Goal: Information Seeking & Learning: Find specific fact

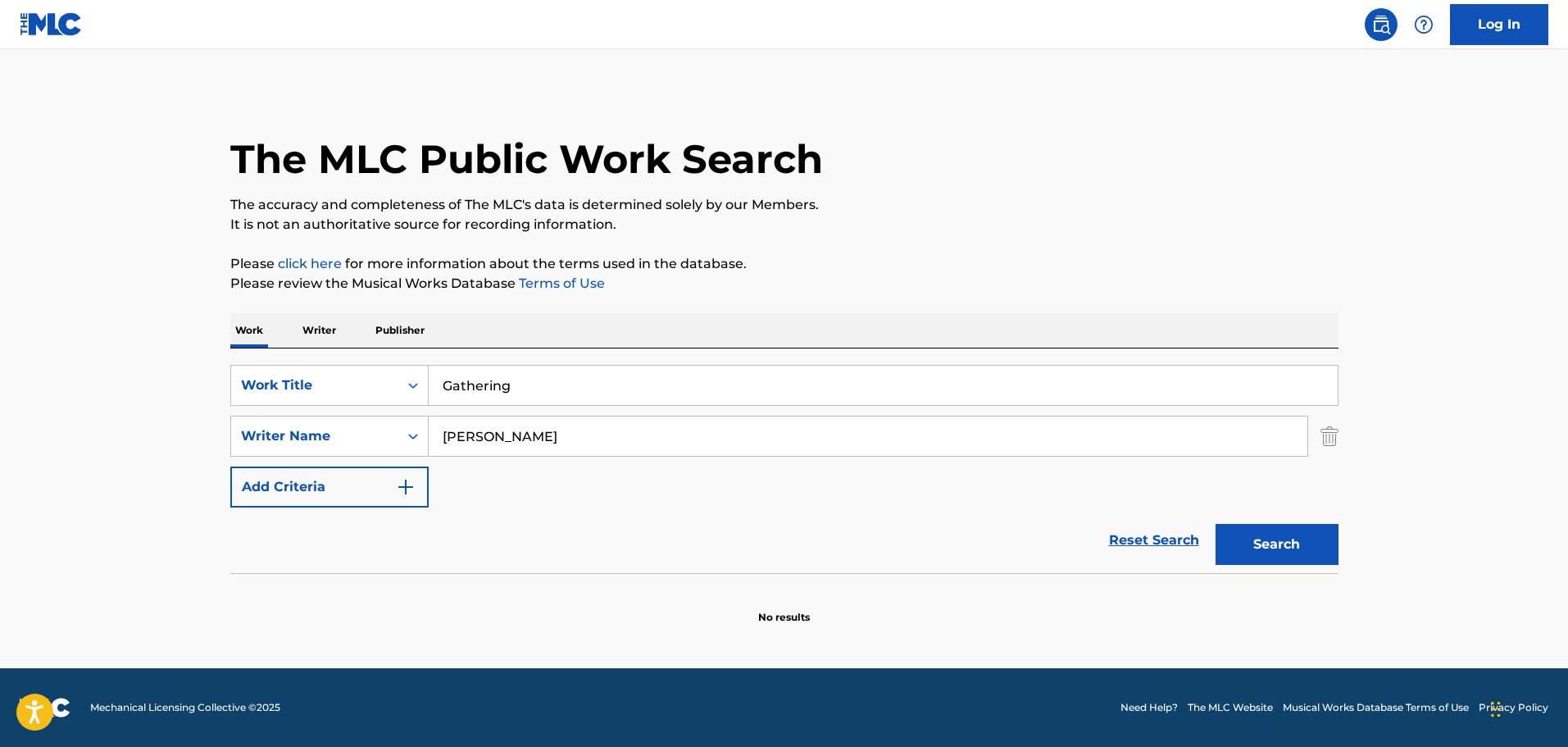
drag, startPoint x: 628, startPoint y: 448, endPoint x: 55, endPoint y: 447, distance: 573.0
click at [55, 447] on main "The MLC Public Work Search The accuracy and completeness of The MLC's data is d…" at bounding box center [784, 358] width 1568 height 619
click at [1216, 524] on button "Search" at bounding box center [1277, 544] width 123 height 41
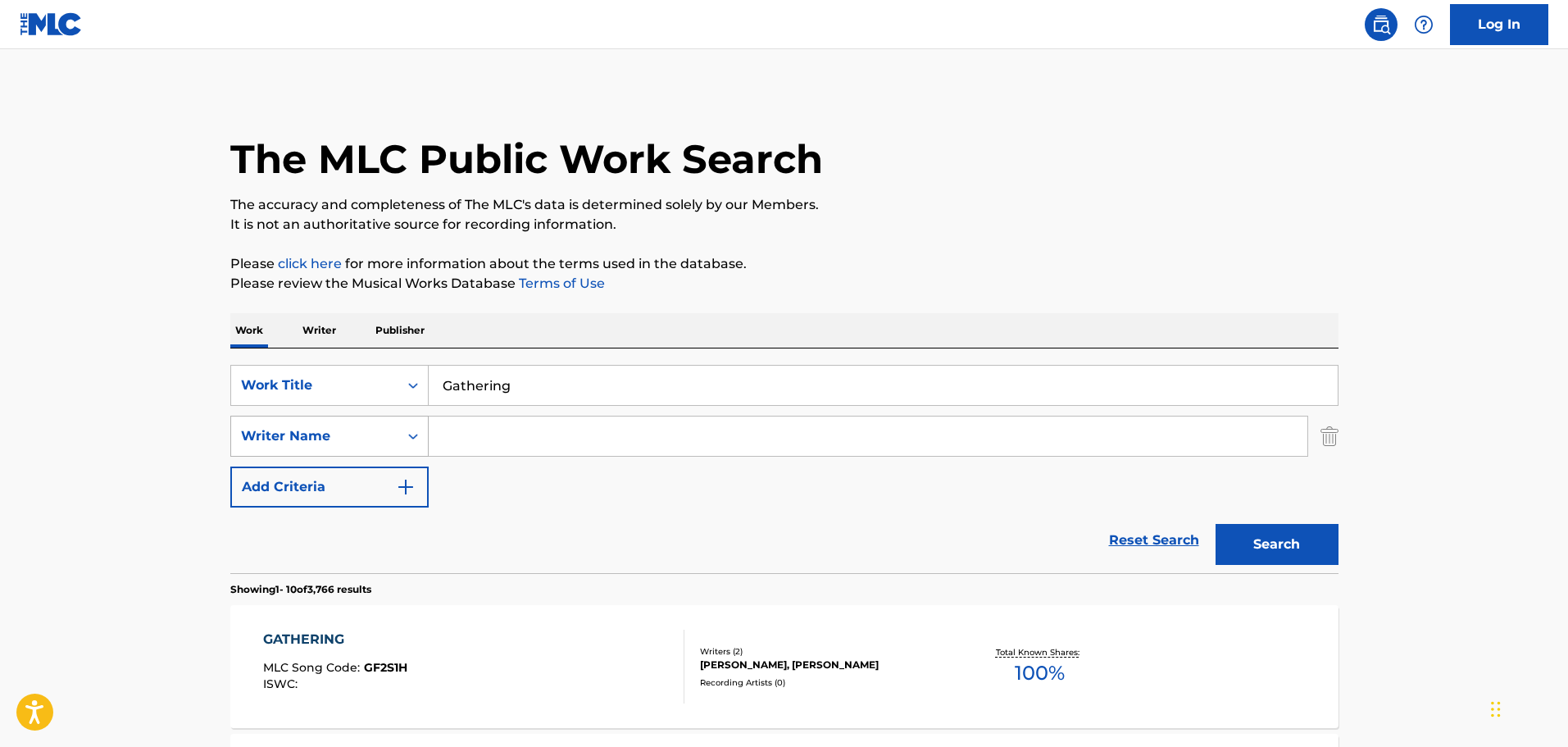
click at [369, 435] on div "Writer Name" at bounding box center [315, 436] width 148 height 19
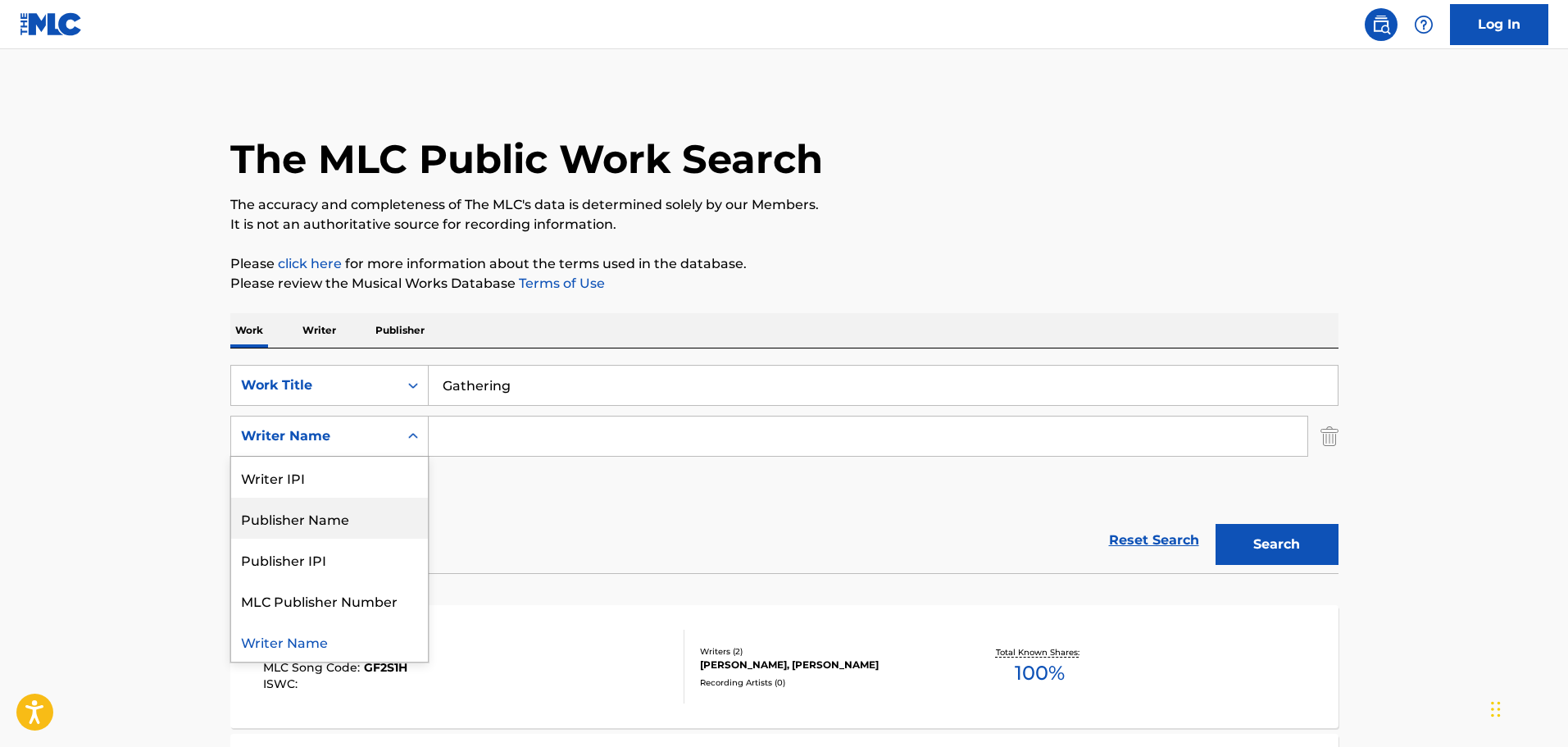
click at [358, 521] on div "Publisher Name" at bounding box center [329, 518] width 197 height 41
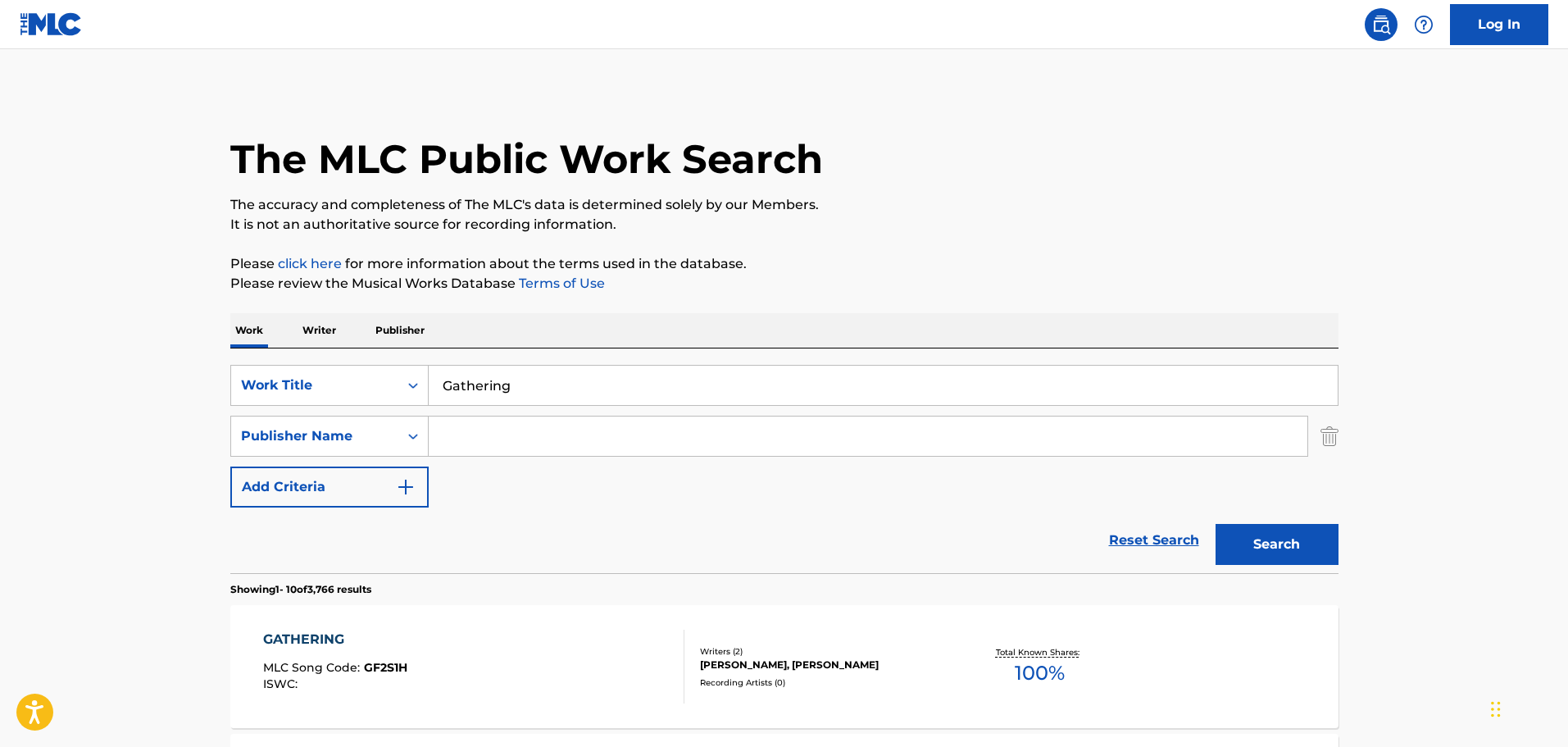
click at [500, 442] on input "Search Form" at bounding box center [868, 436] width 879 height 39
type input "hunnypot"
click at [1216, 524] on button "Search" at bounding box center [1277, 544] width 123 height 41
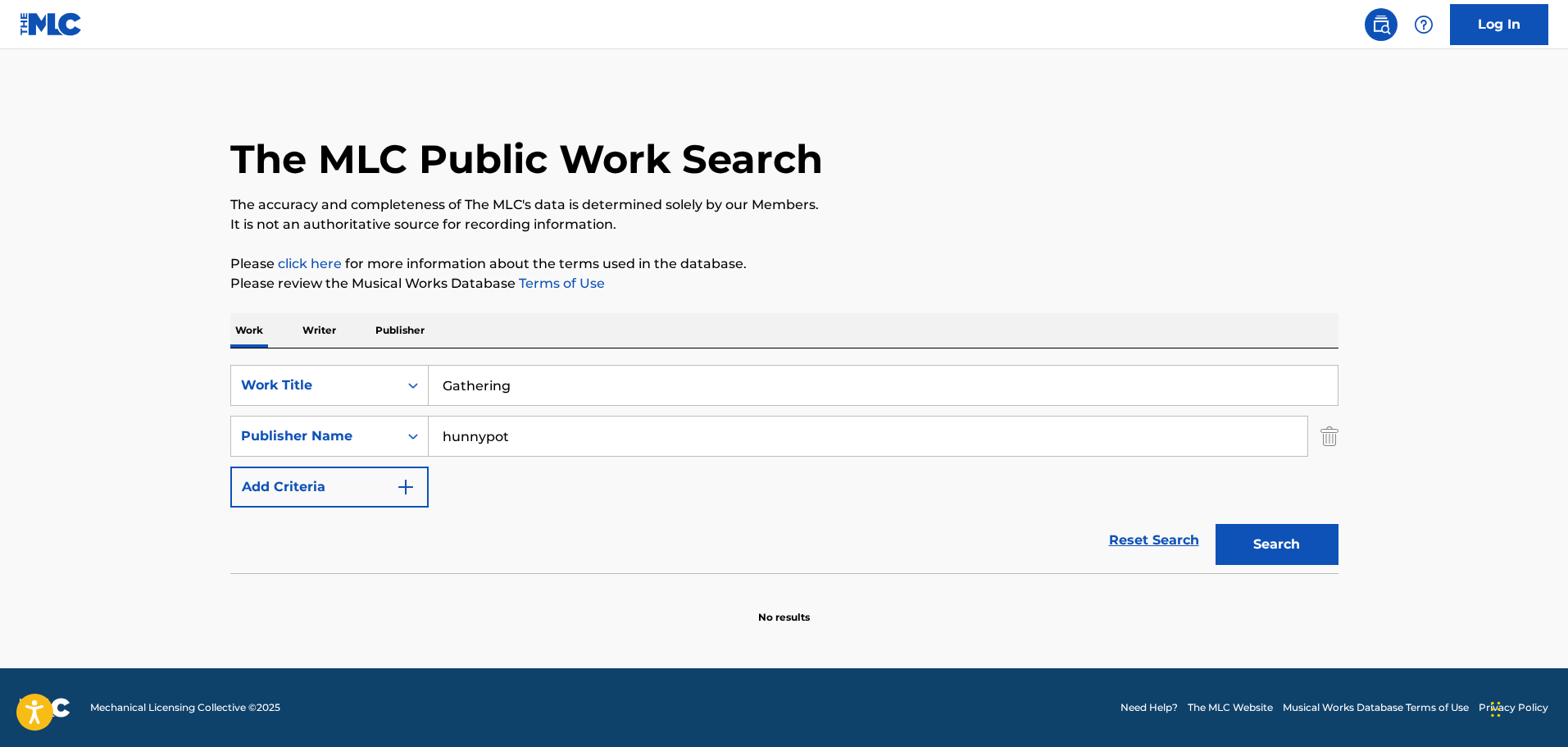
drag, startPoint x: 595, startPoint y: 396, endPoint x: 9, endPoint y: 368, distance: 586.7
click at [9, 368] on main "The MLC Public Work Search The accuracy and completeness of The MLC's data is d…" at bounding box center [784, 358] width 1568 height 619
type input "y"
type input "would you believe"
drag, startPoint x: 648, startPoint y: 435, endPoint x: 0, endPoint y: 442, distance: 648.0
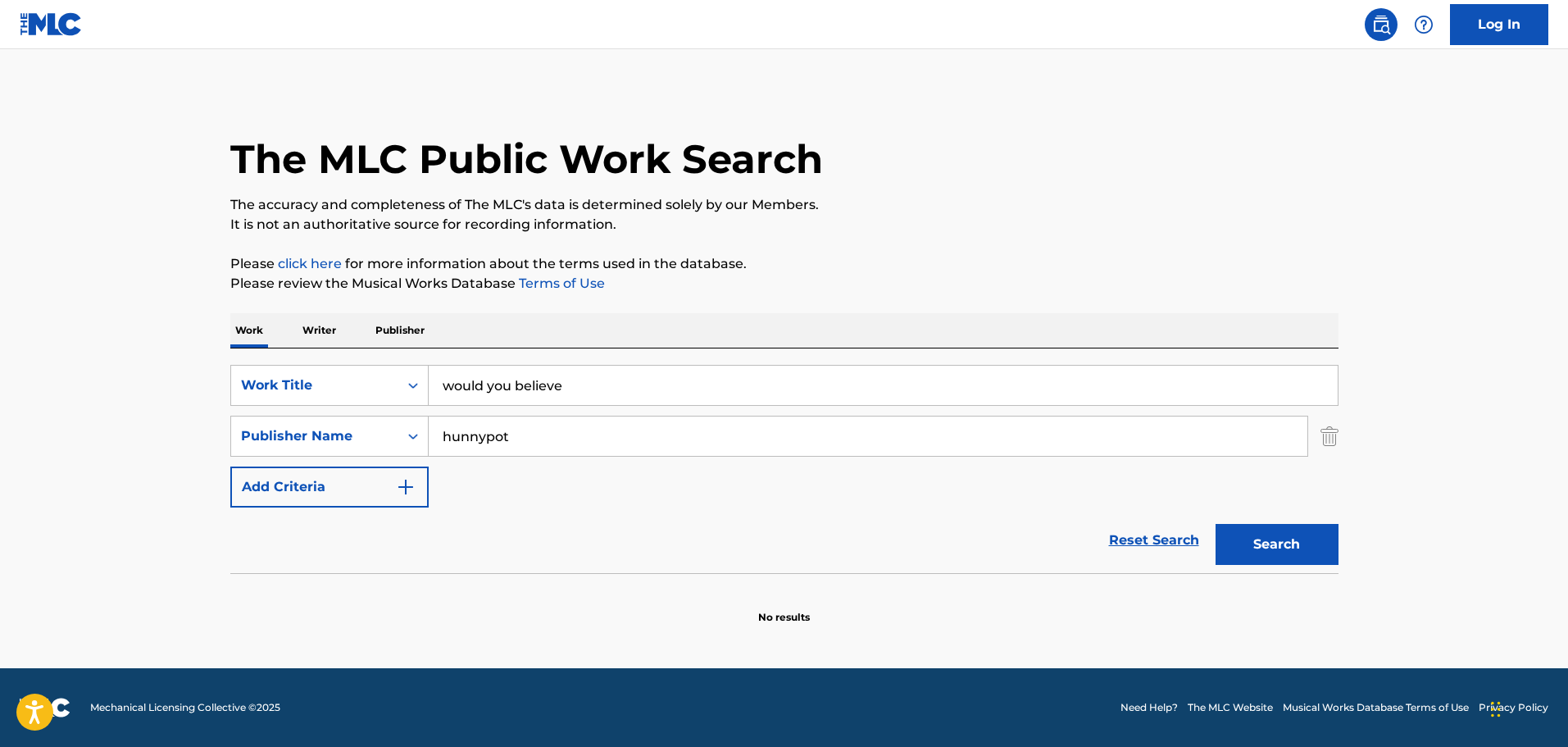
click at [0, 442] on main "The MLC Public Work Search The accuracy and completeness of The MLC's data is d…" at bounding box center [784, 358] width 1568 height 619
type input "[PERSON_NAME]"
click at [1216, 524] on button "Search" at bounding box center [1277, 544] width 123 height 41
